Goal: Information Seeking & Learning: Find specific fact

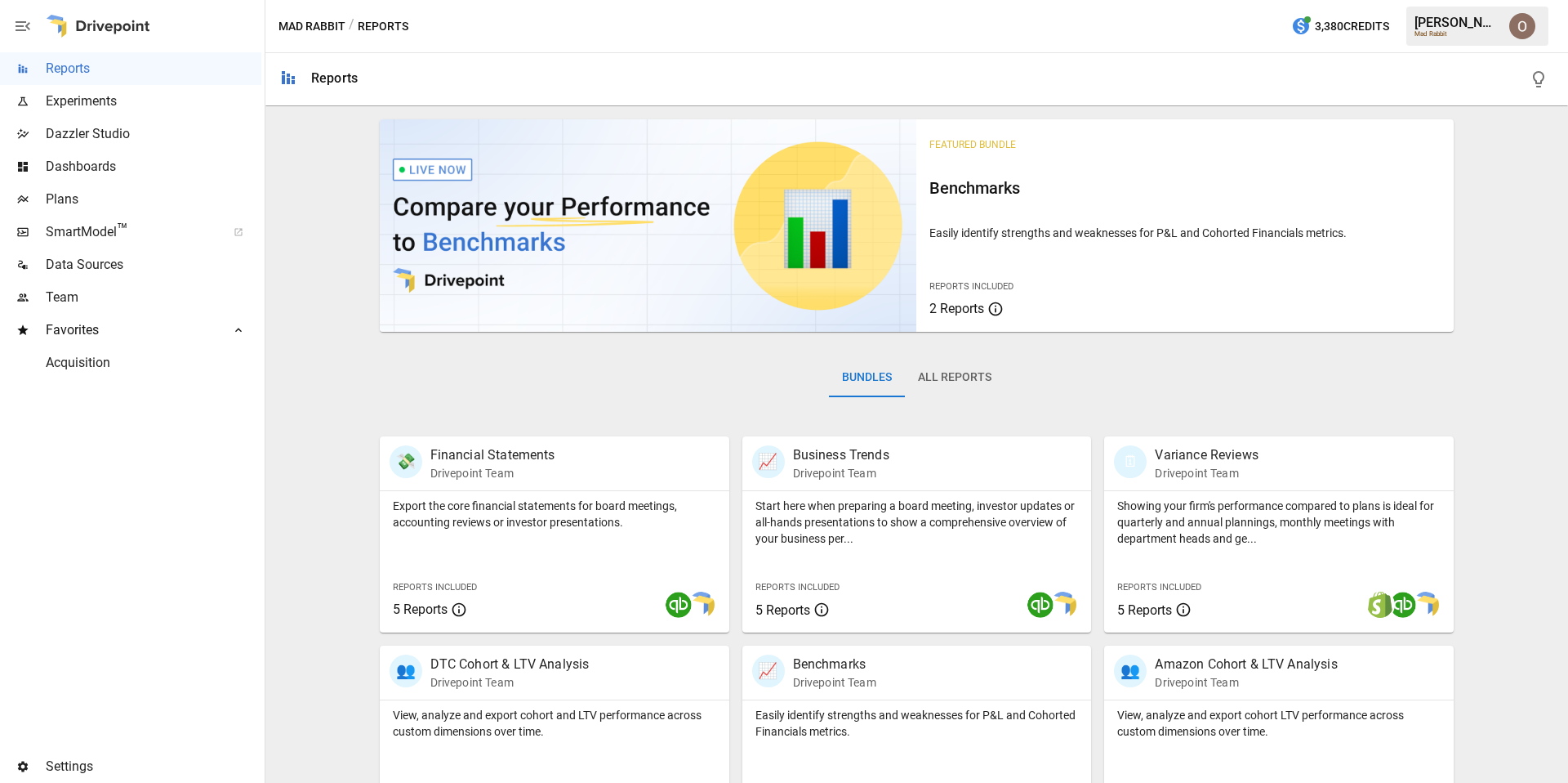
click at [72, 291] on span "Team" at bounding box center [154, 297] width 216 height 20
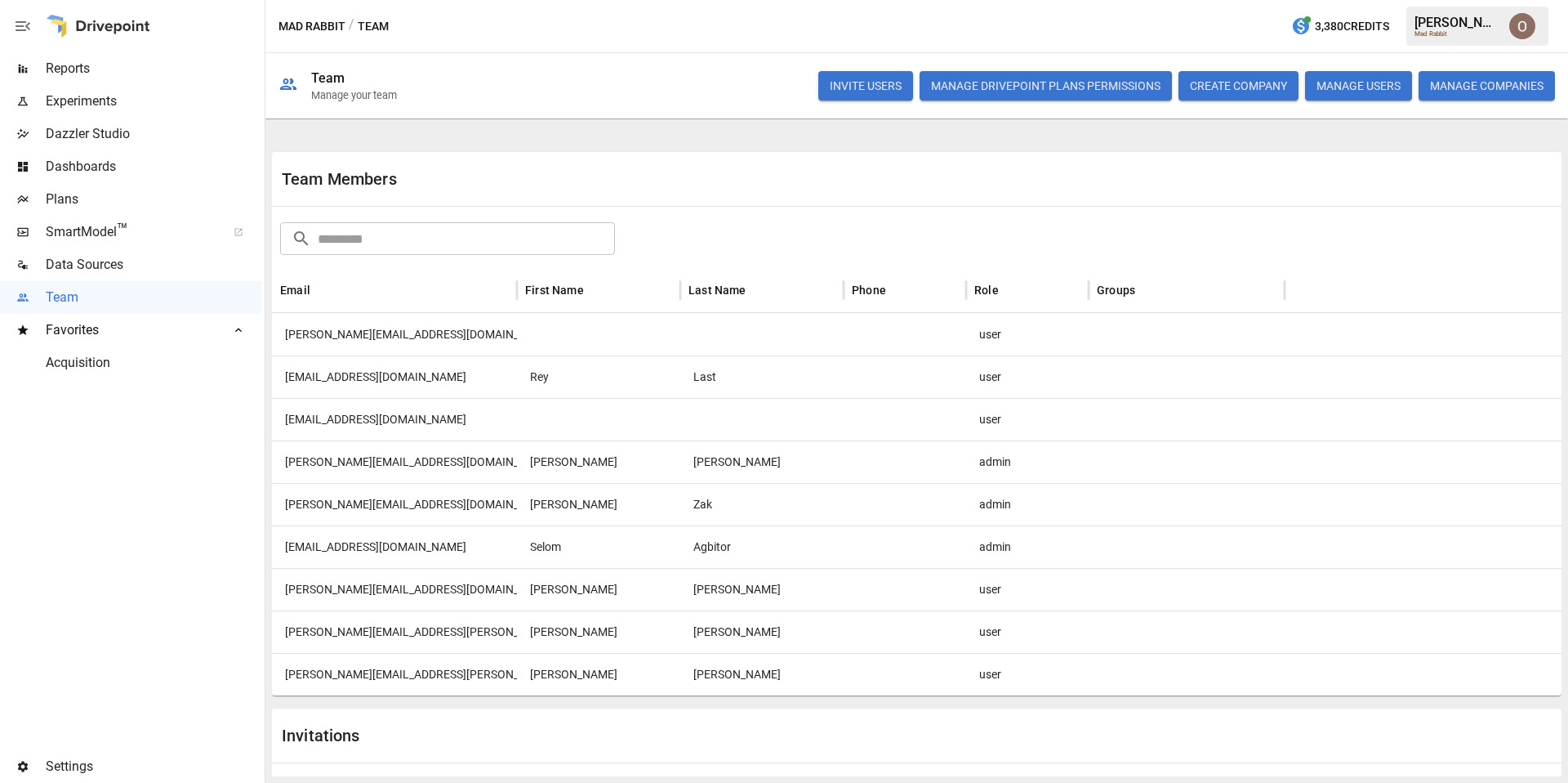
drag, startPoint x: 422, startPoint y: 502, endPoint x: 304, endPoint y: 502, distance: 118.0
click at [304, 502] on div "[PERSON_NAME][EMAIL_ADDRESS][DOMAIN_NAME]" at bounding box center [394, 504] width 245 height 42
